Goal: Information Seeking & Learning: Learn about a topic

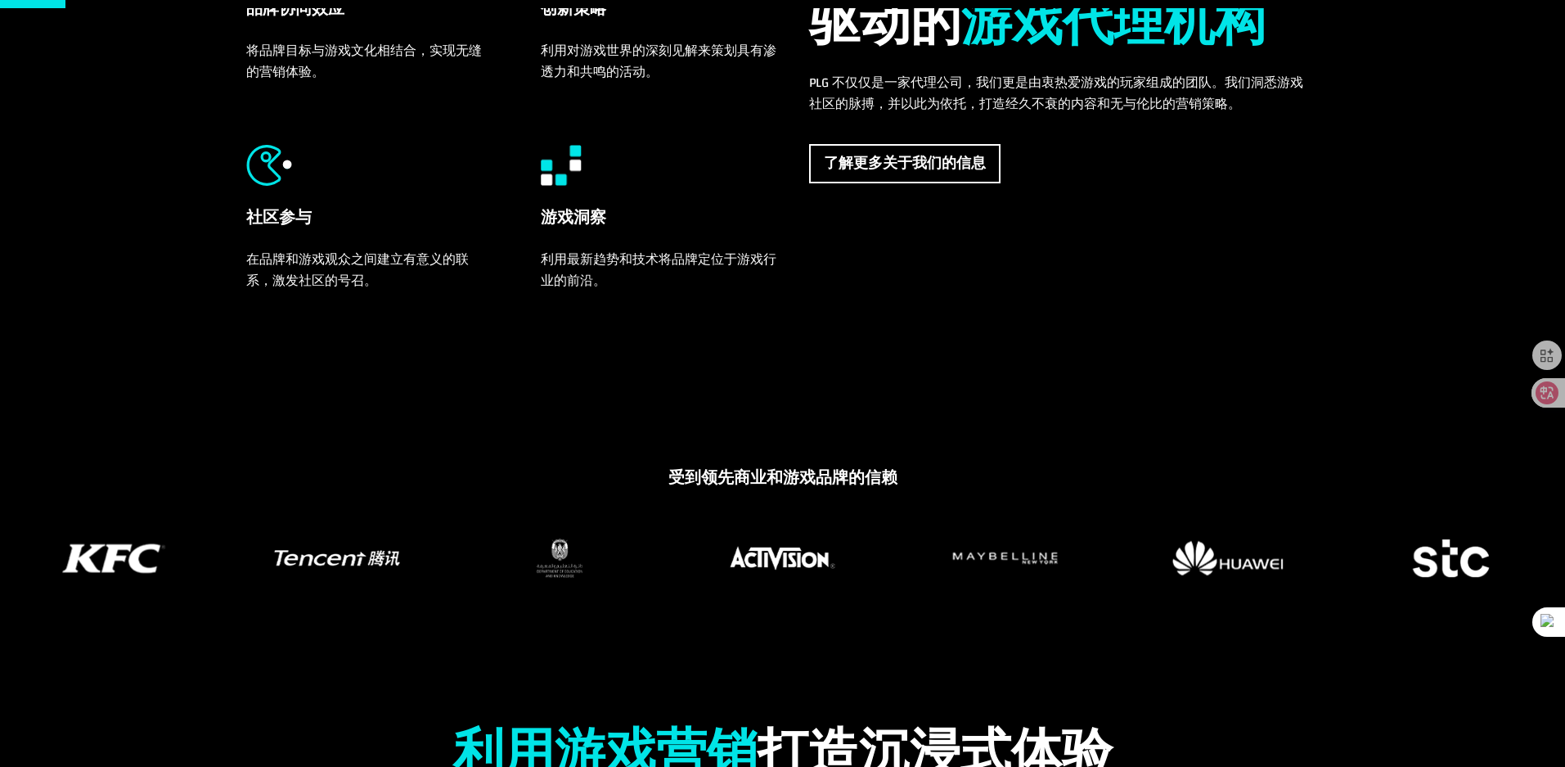
scroll to position [228, 0]
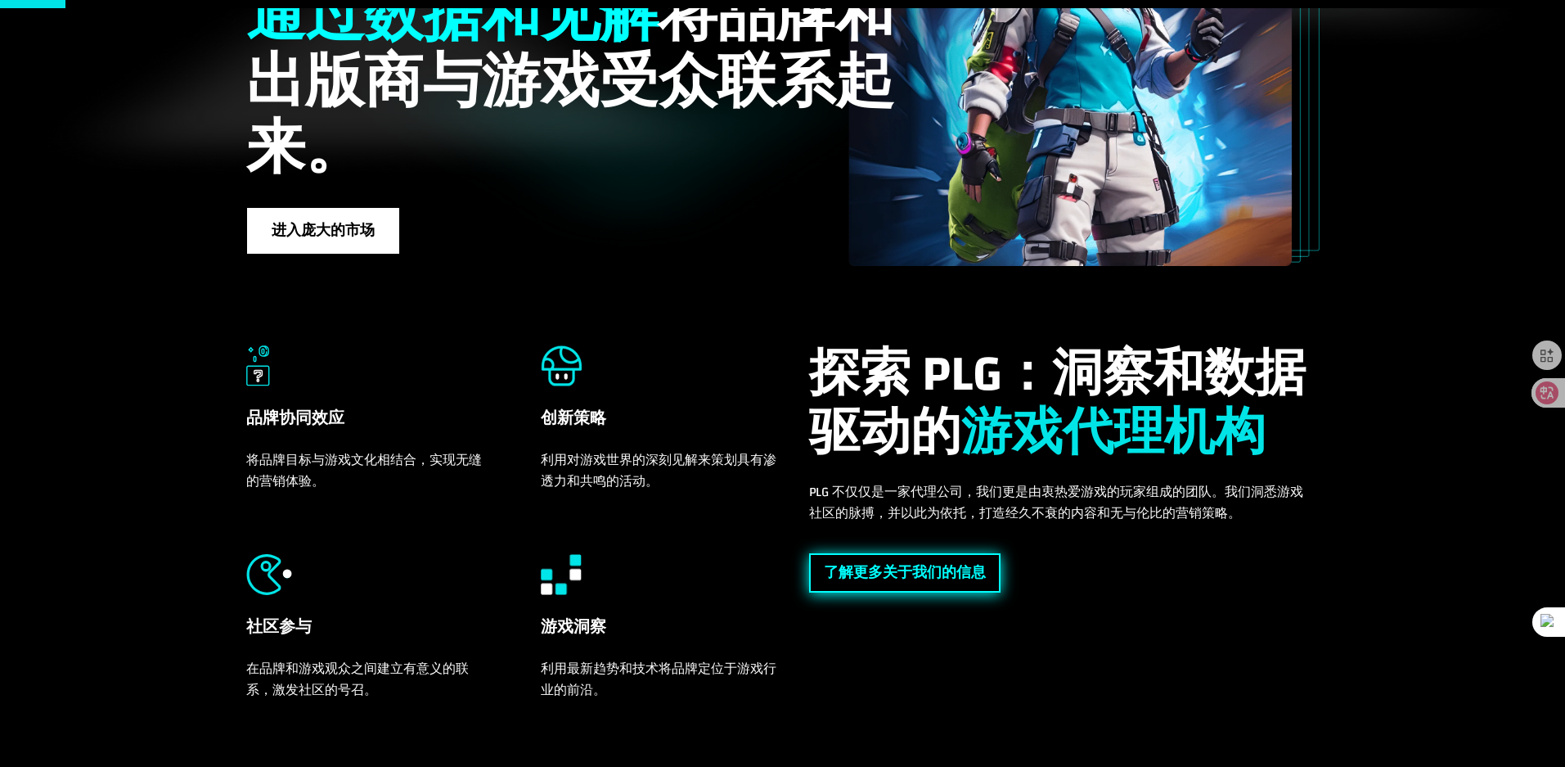
click at [904, 563] on font "了解更多关于我们的信息" at bounding box center [905, 572] width 162 height 27
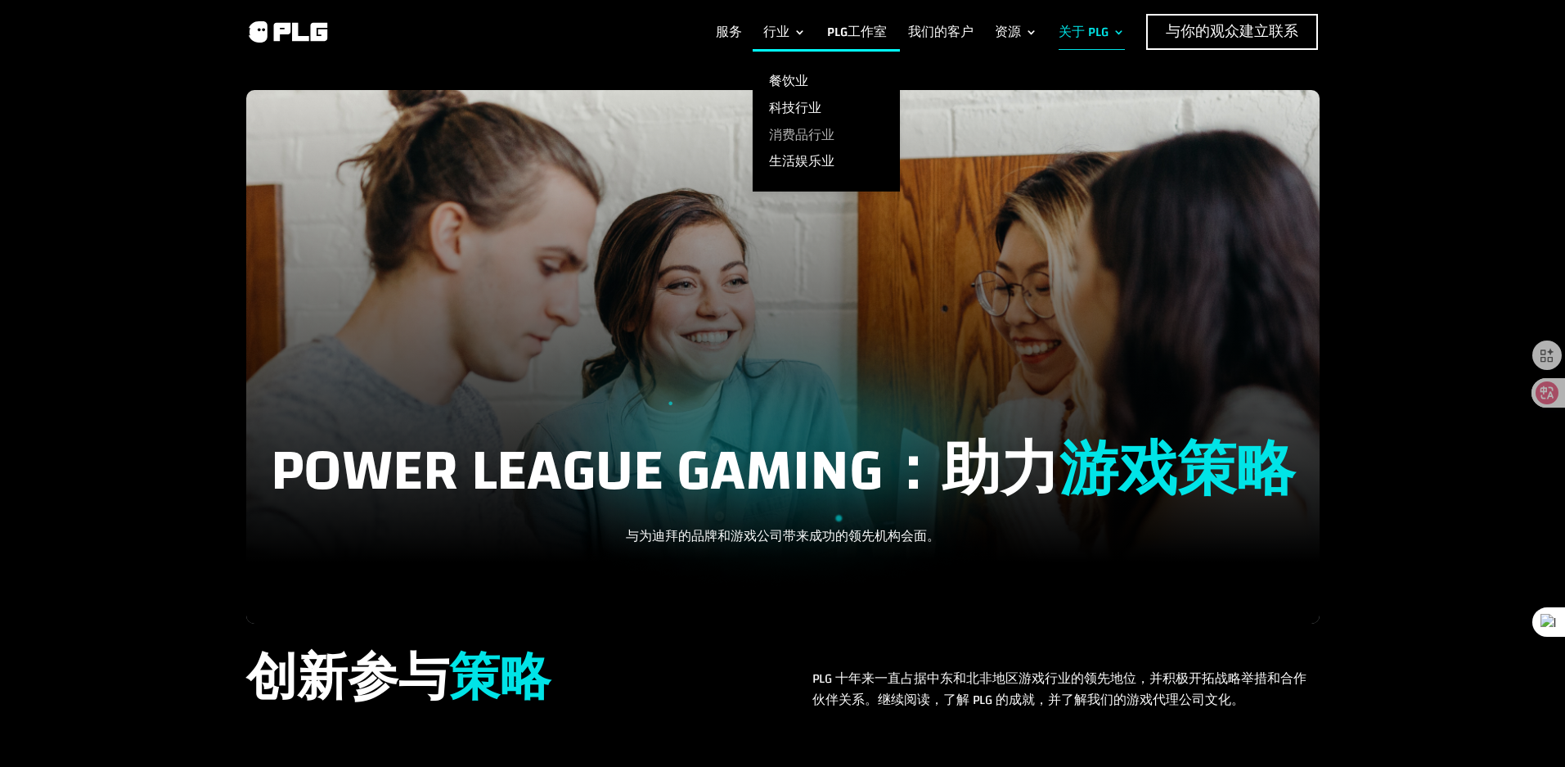
click at [819, 137] on font "消费品行业" at bounding box center [801, 135] width 65 height 25
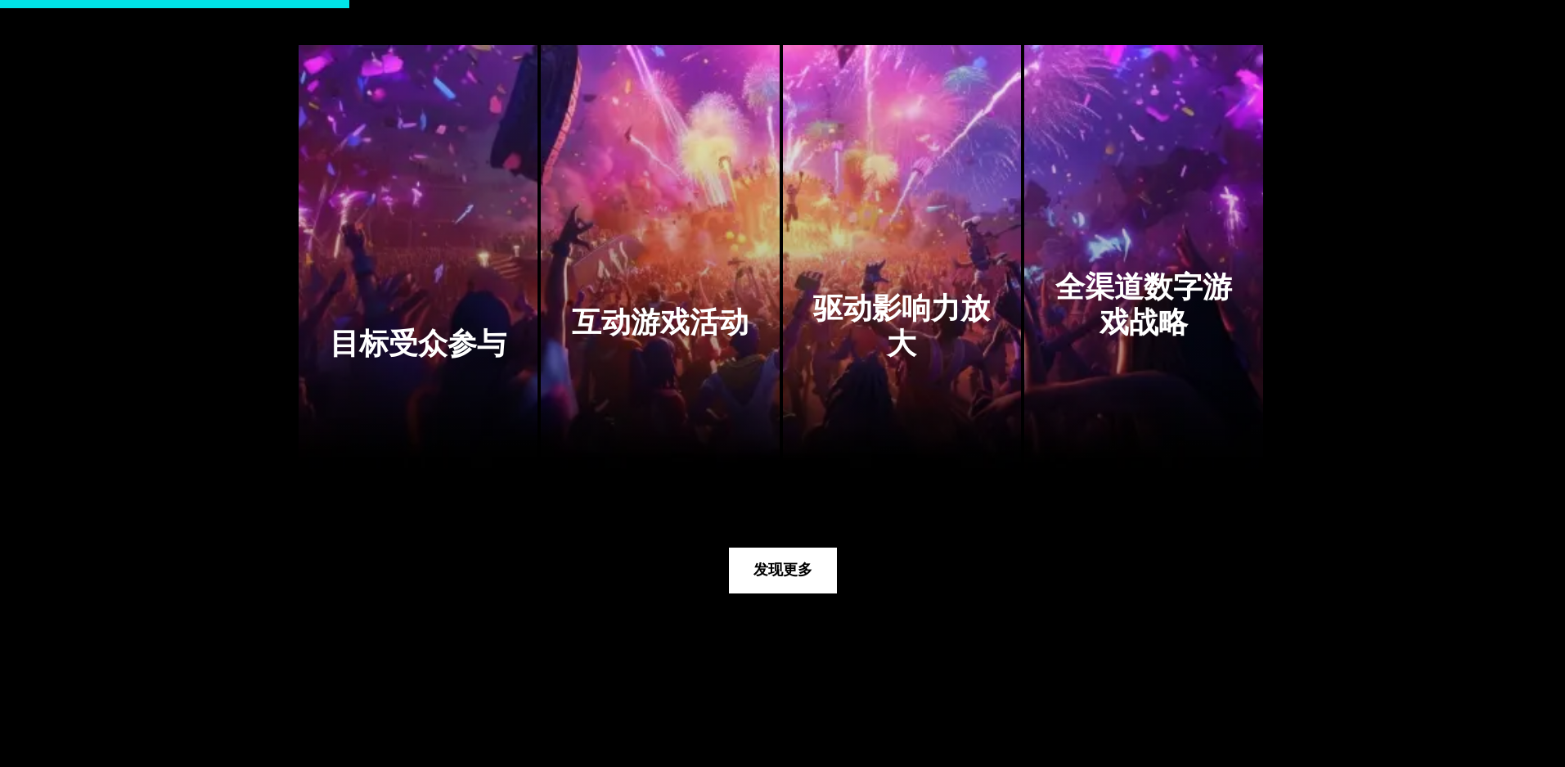
scroll to position [2328, 0]
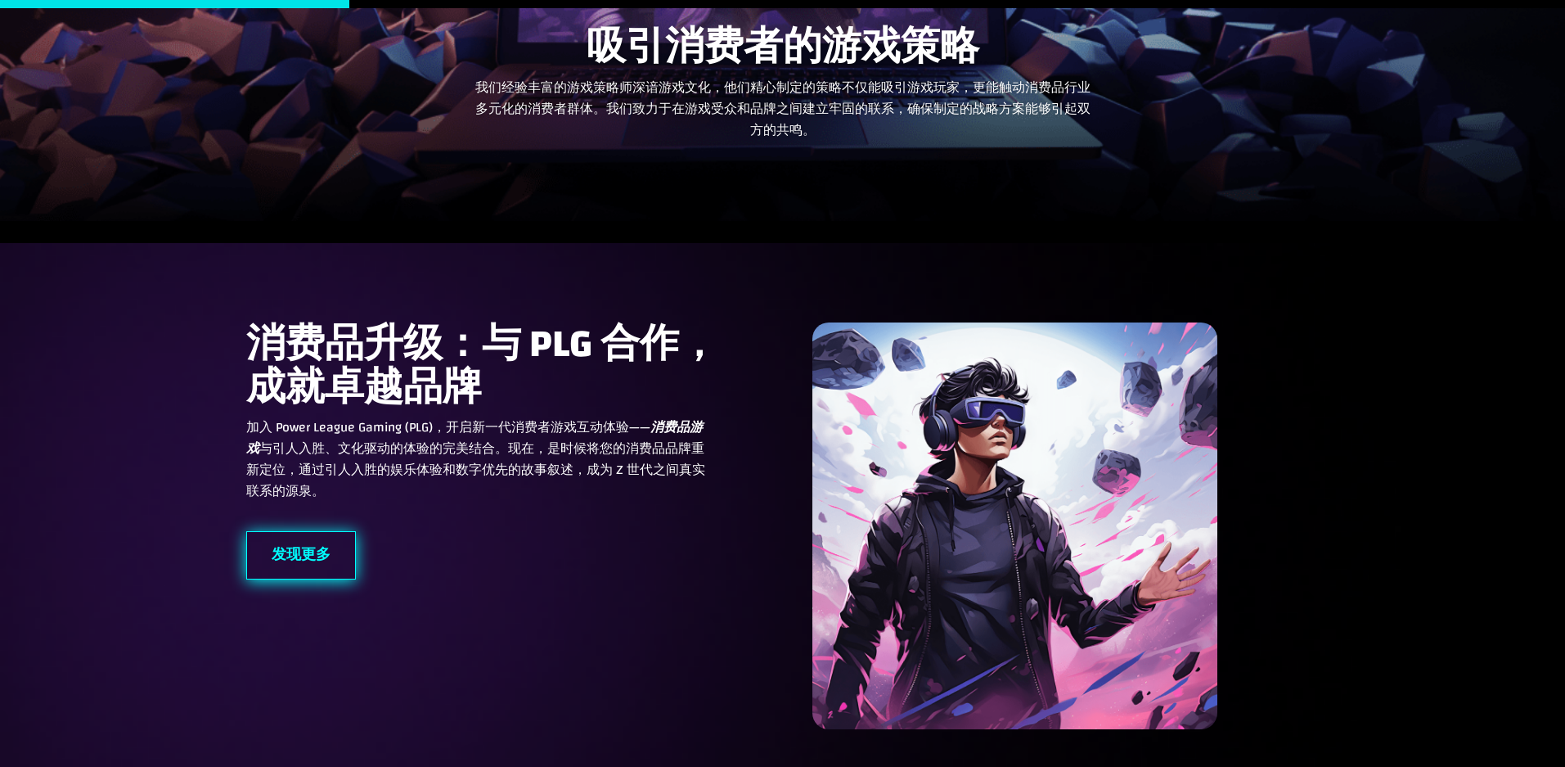
click at [282, 545] on font "发现更多" at bounding box center [301, 554] width 59 height 27
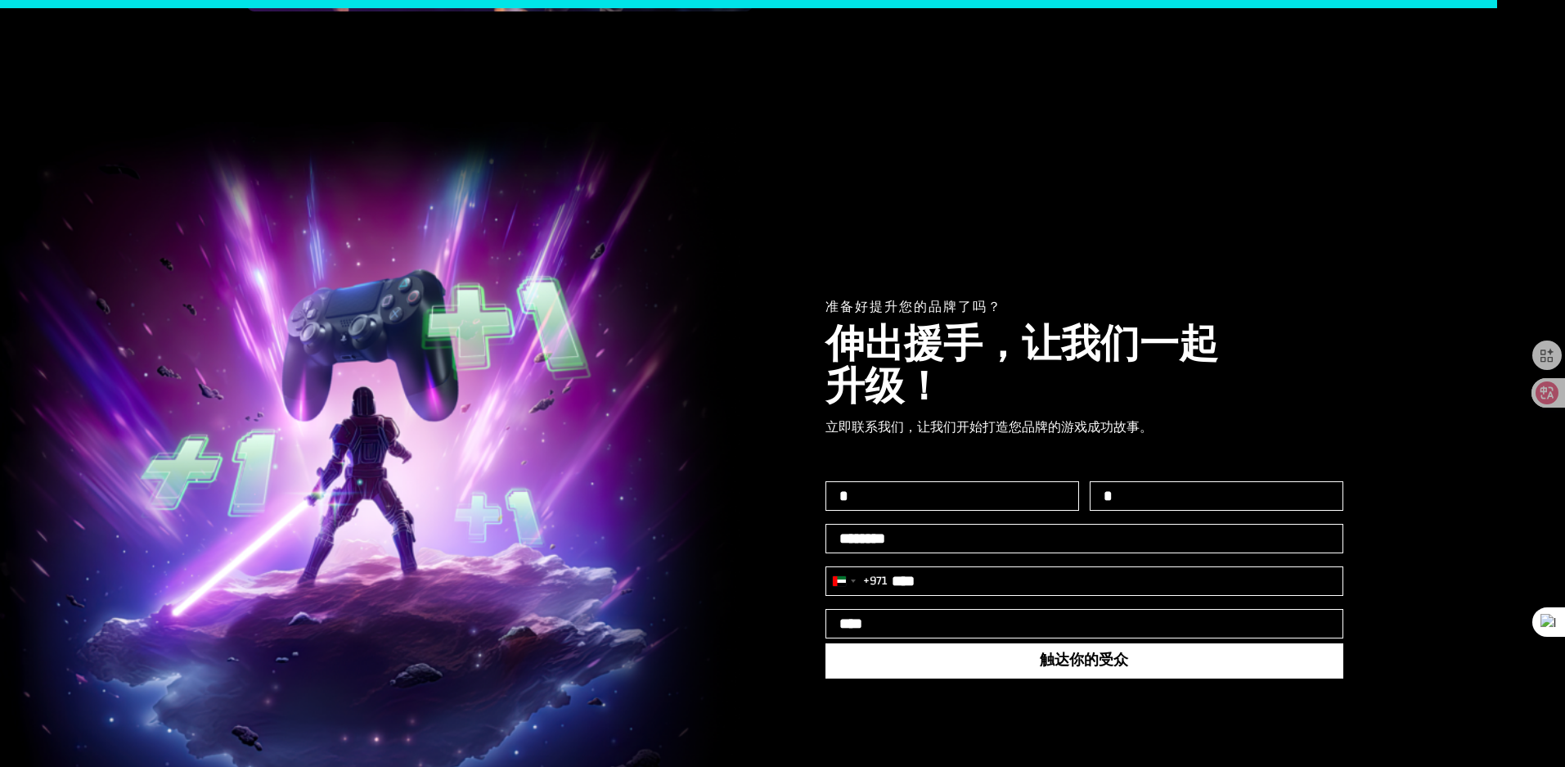
scroll to position [10132, 0]
